Goal: Communication & Community: Answer question/provide support

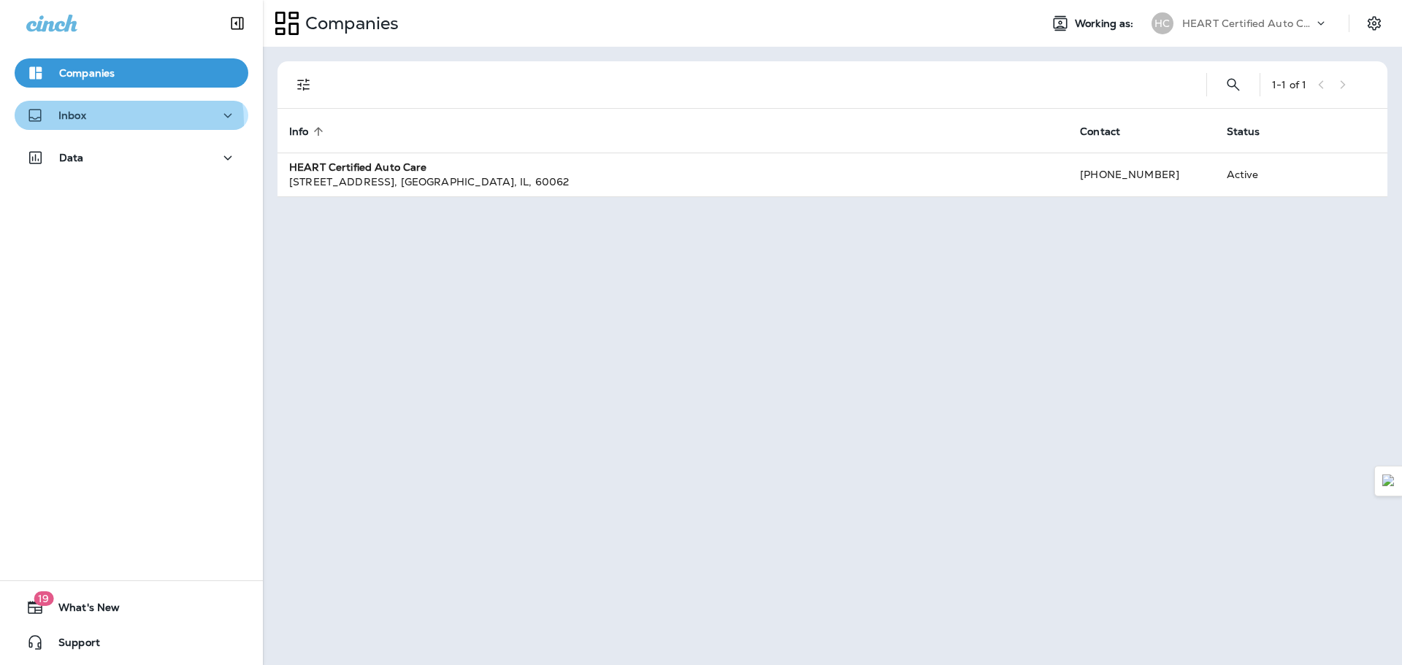
click at [108, 123] on div "Inbox" at bounding box center [131, 116] width 210 height 18
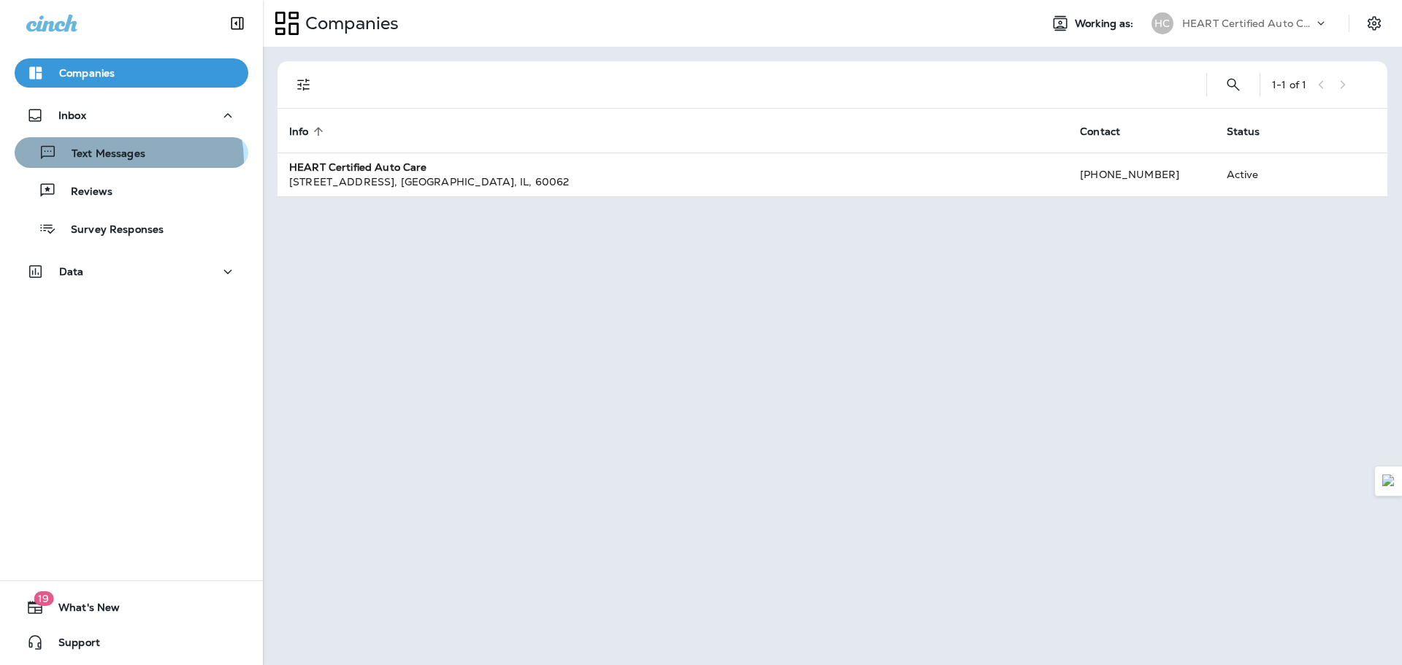
click at [128, 160] on p "Text Messages" at bounding box center [101, 155] width 88 height 14
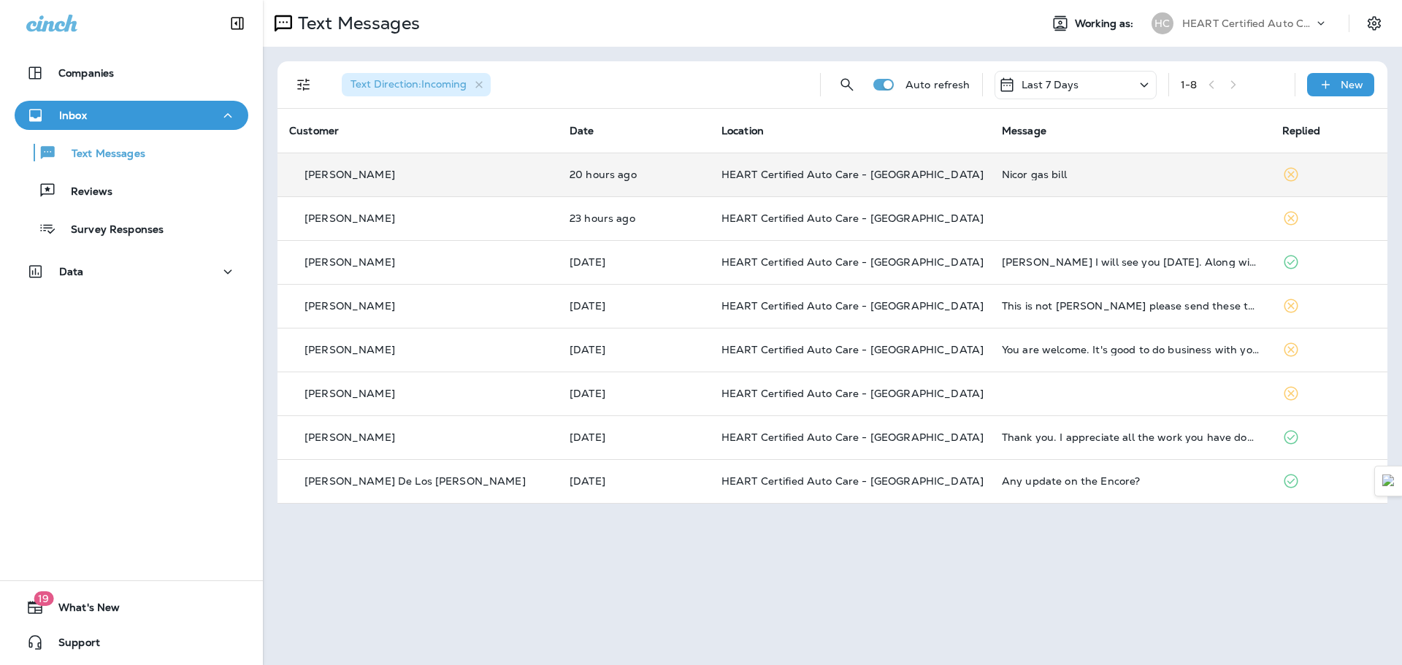
click at [1006, 175] on div "Nicor gas bill" at bounding box center [1130, 175] width 257 height 12
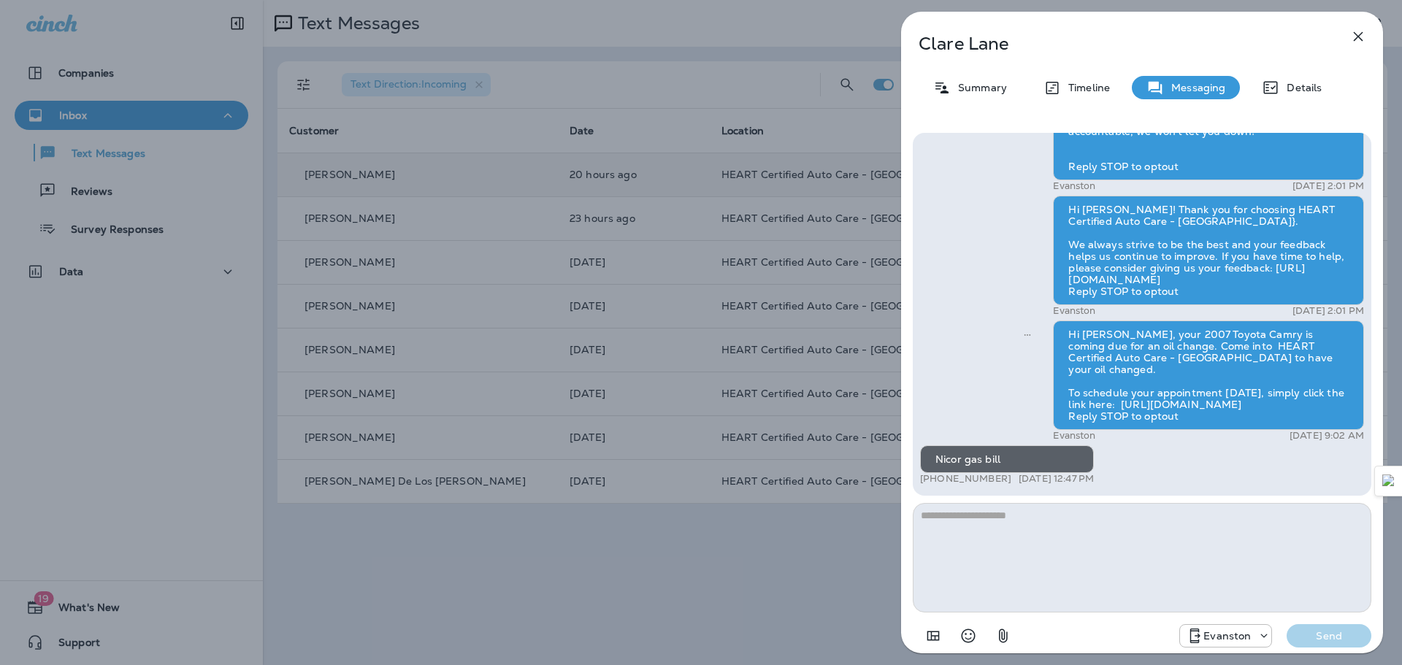
click at [120, 148] on div "[PERSON_NAME] Summary Timeline Messaging Details Hi [PERSON_NAME]! This is [PER…" at bounding box center [701, 332] width 1402 height 665
